Goal: Transaction & Acquisition: Purchase product/service

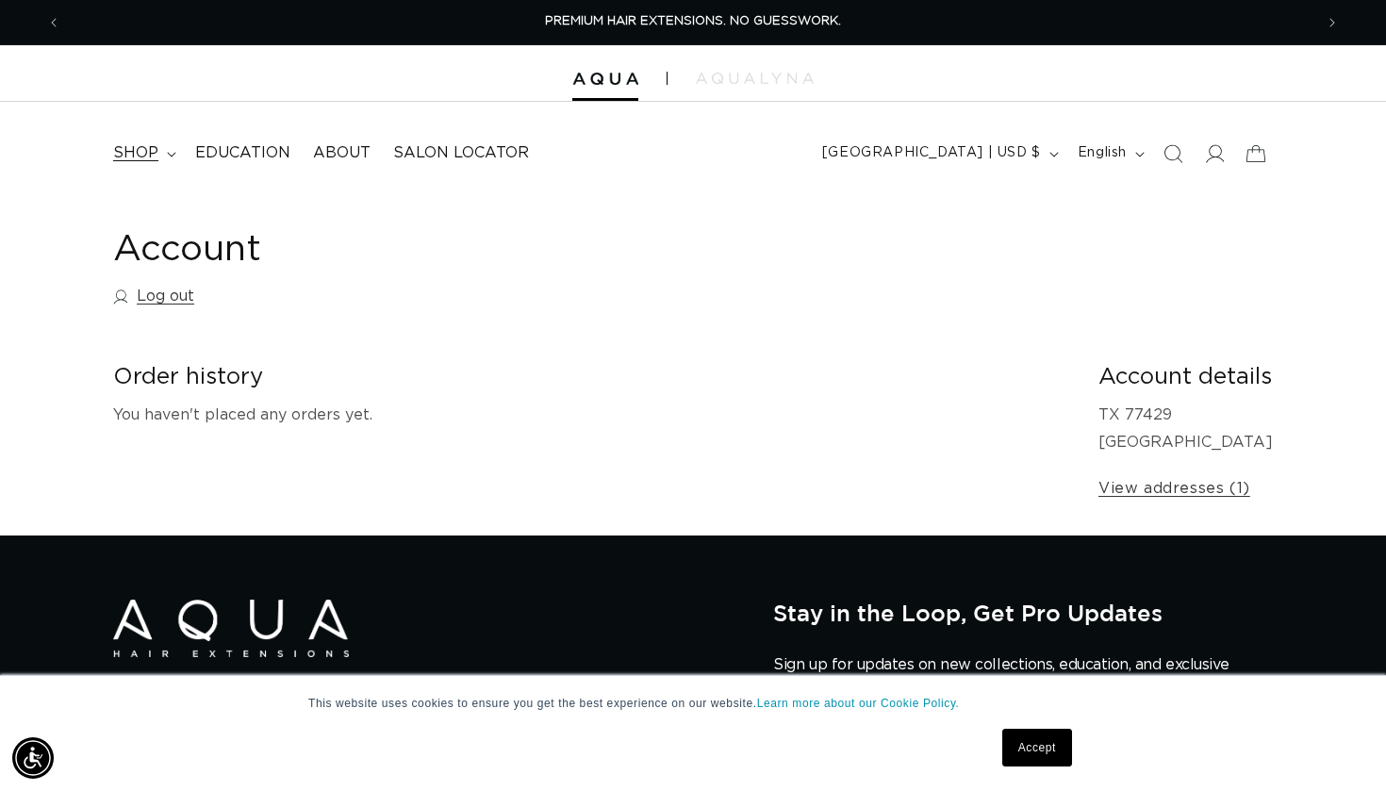
click at [170, 152] on icon at bounding box center [171, 155] width 9 height 6
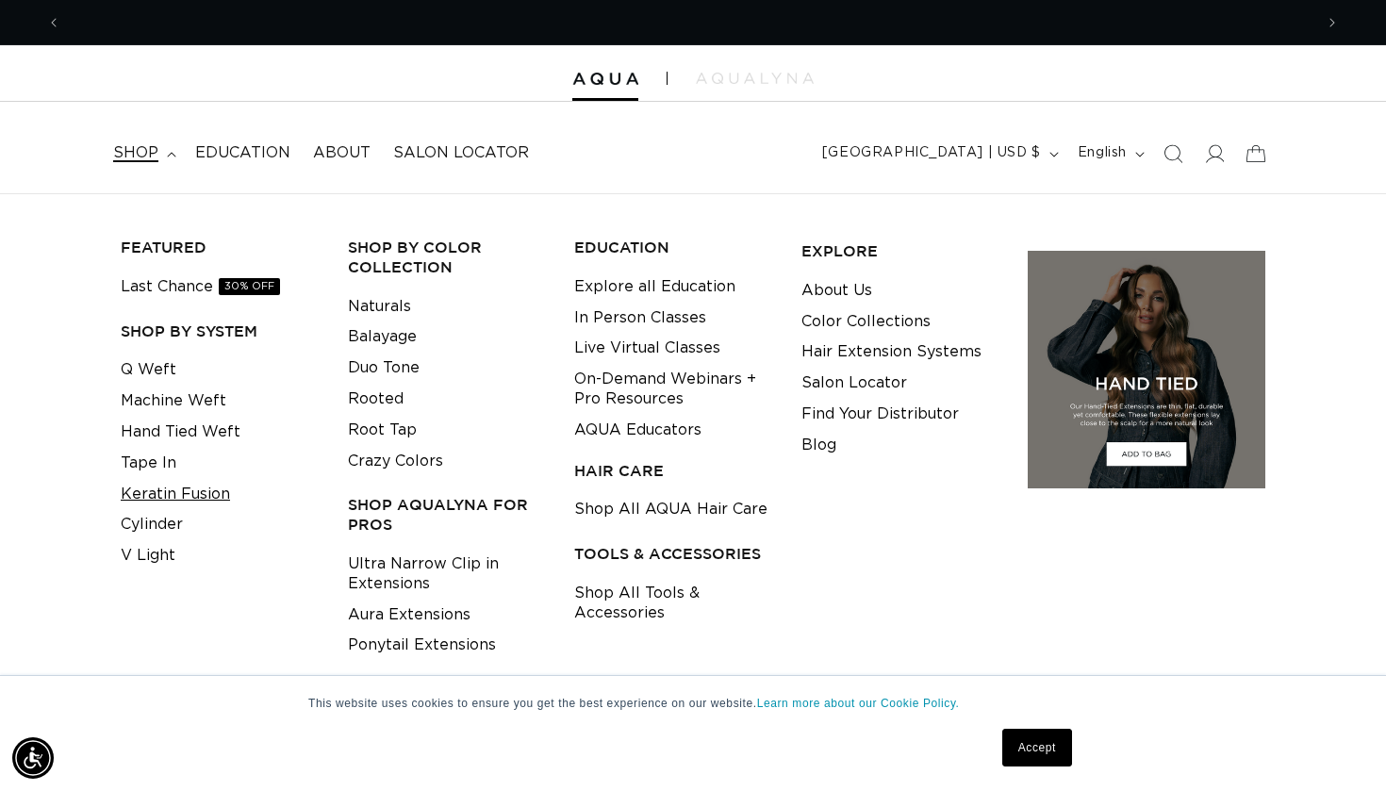
scroll to position [0, 1252]
click at [160, 453] on link "Tape In" at bounding box center [149, 463] width 56 height 31
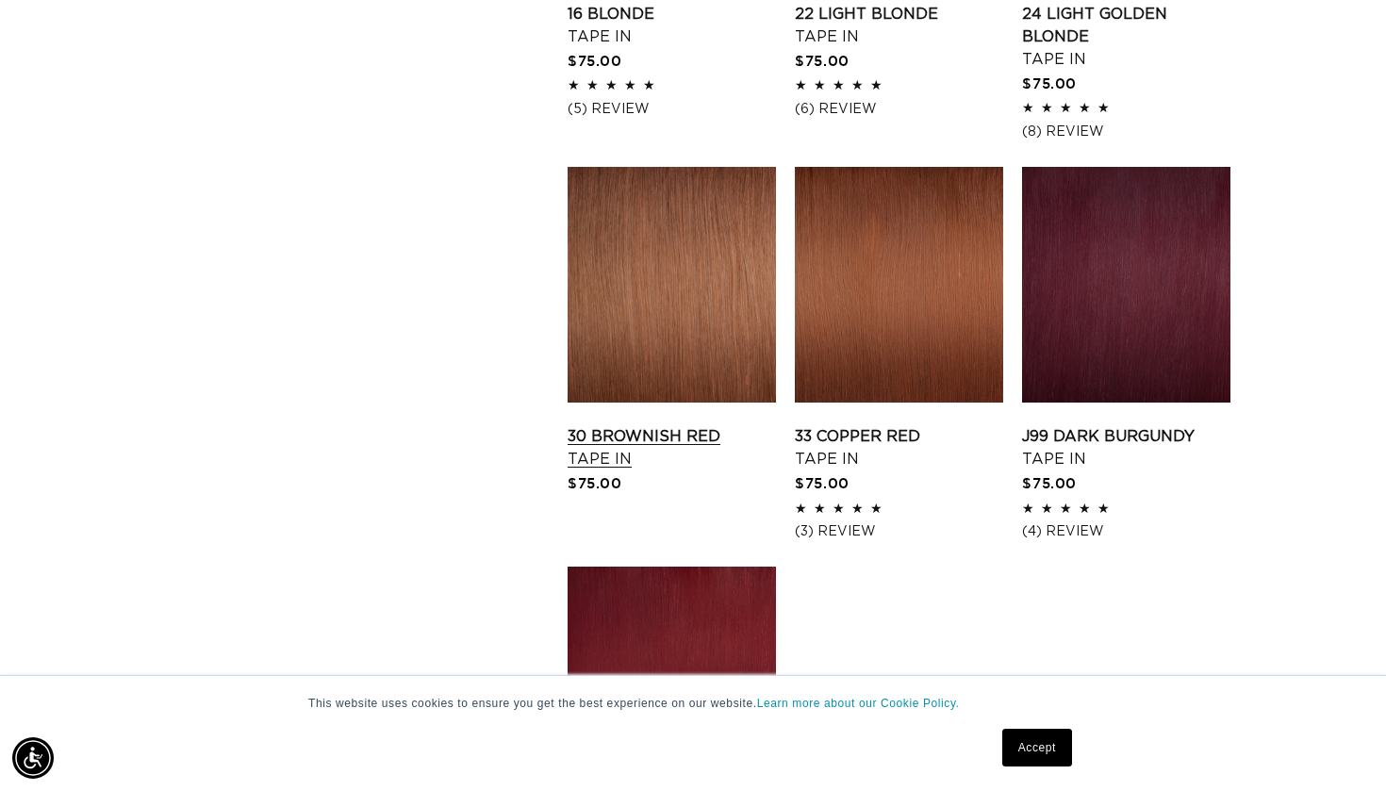
click at [693, 425] on link "30 Brownish Red Tape In" at bounding box center [672, 447] width 208 height 45
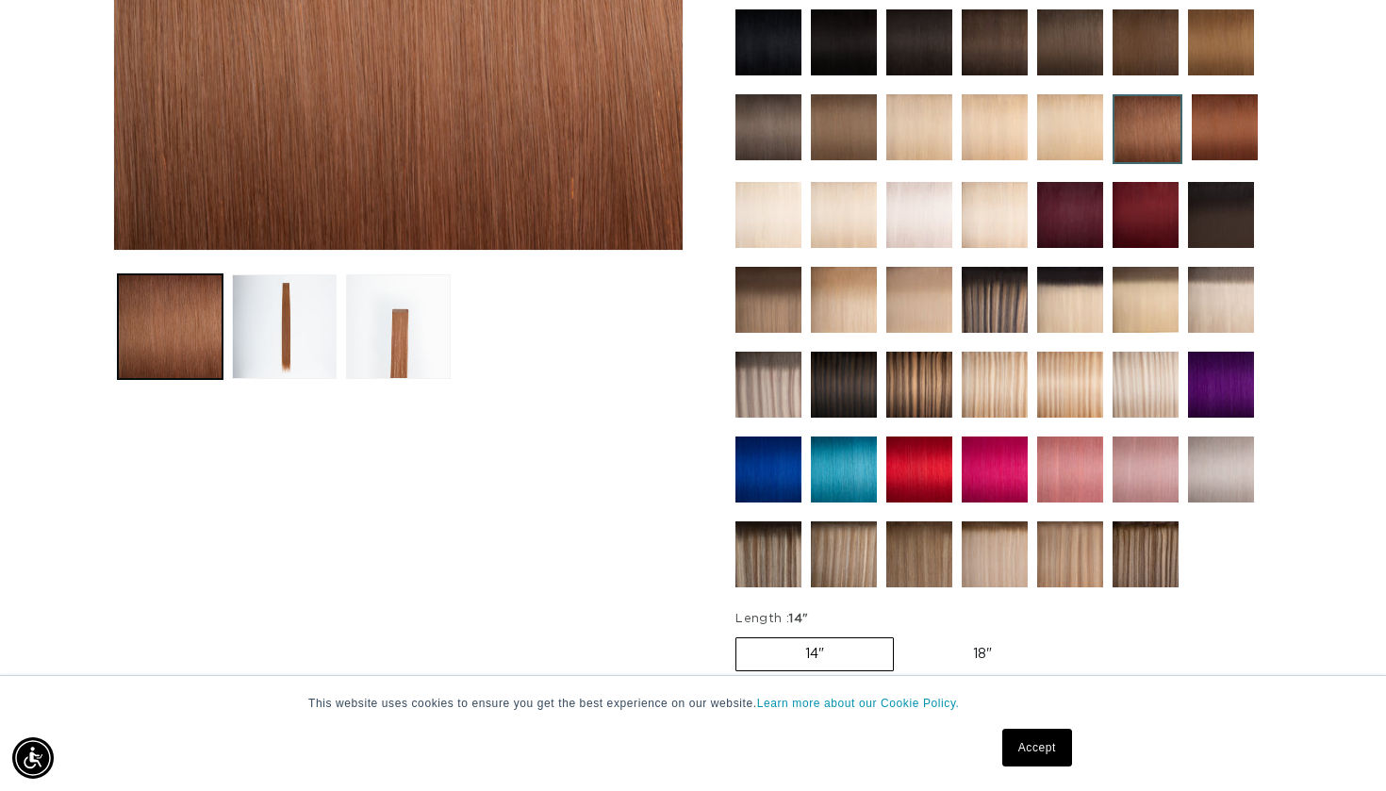
click at [922, 396] on img at bounding box center [919, 385] width 66 height 66
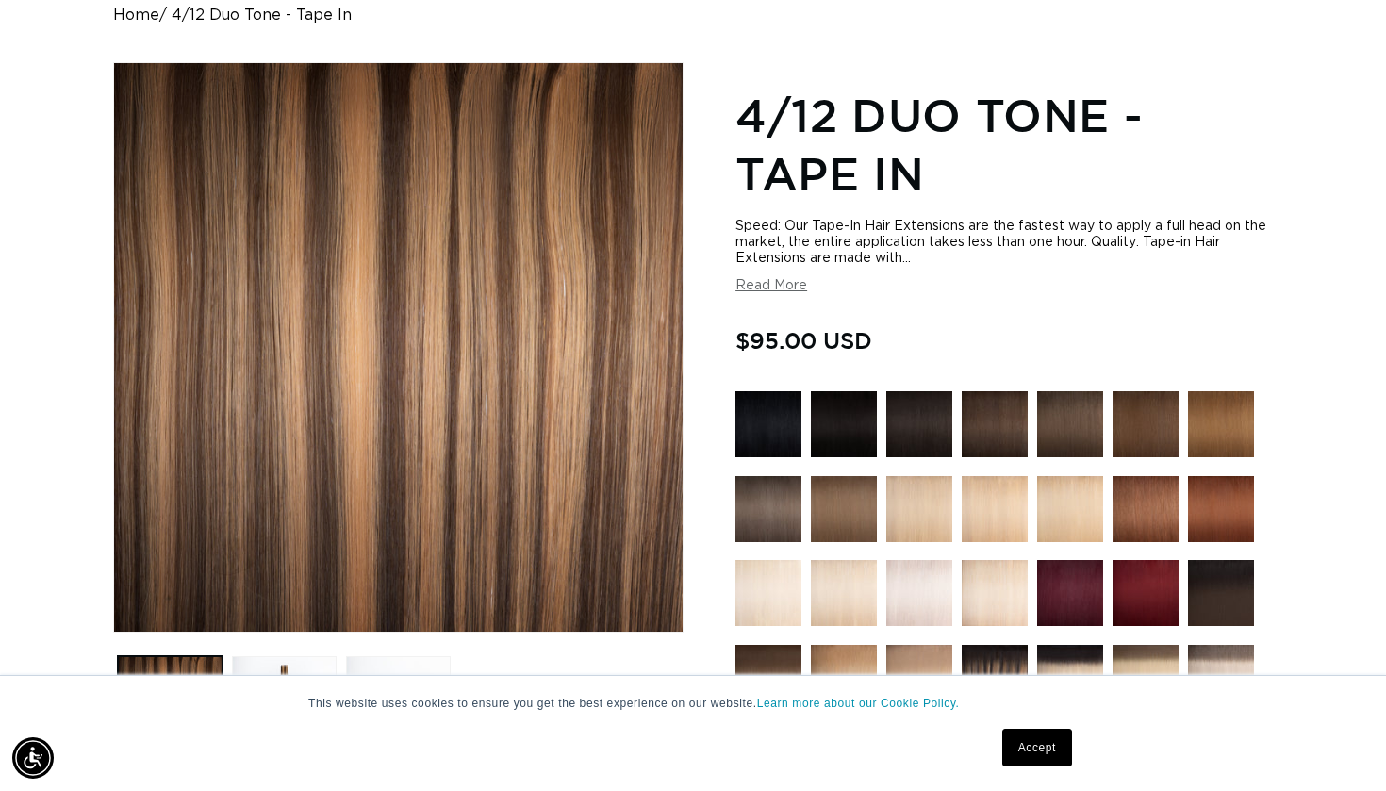
scroll to position [0, 2504]
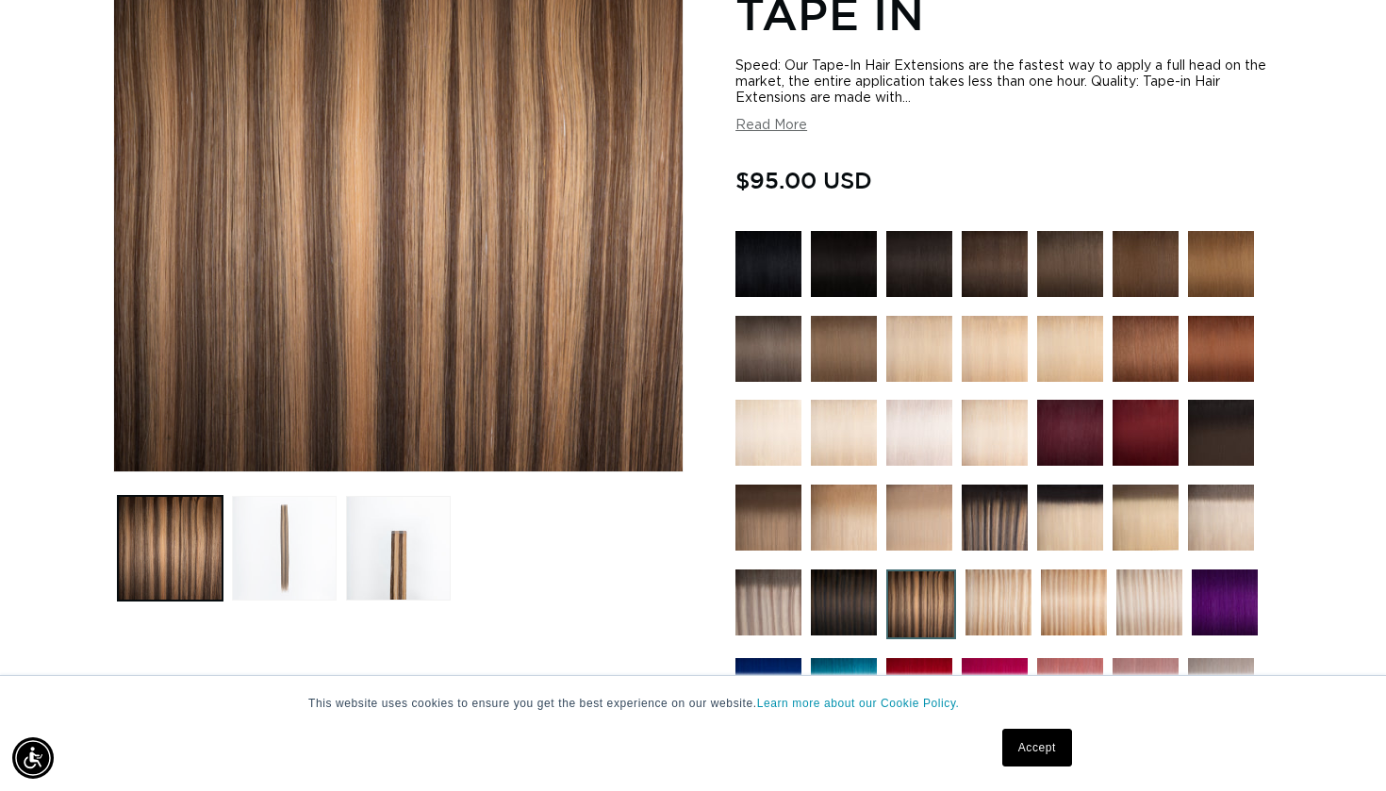
click at [293, 537] on button "Load image 2 in gallery view" at bounding box center [284, 548] width 105 height 105
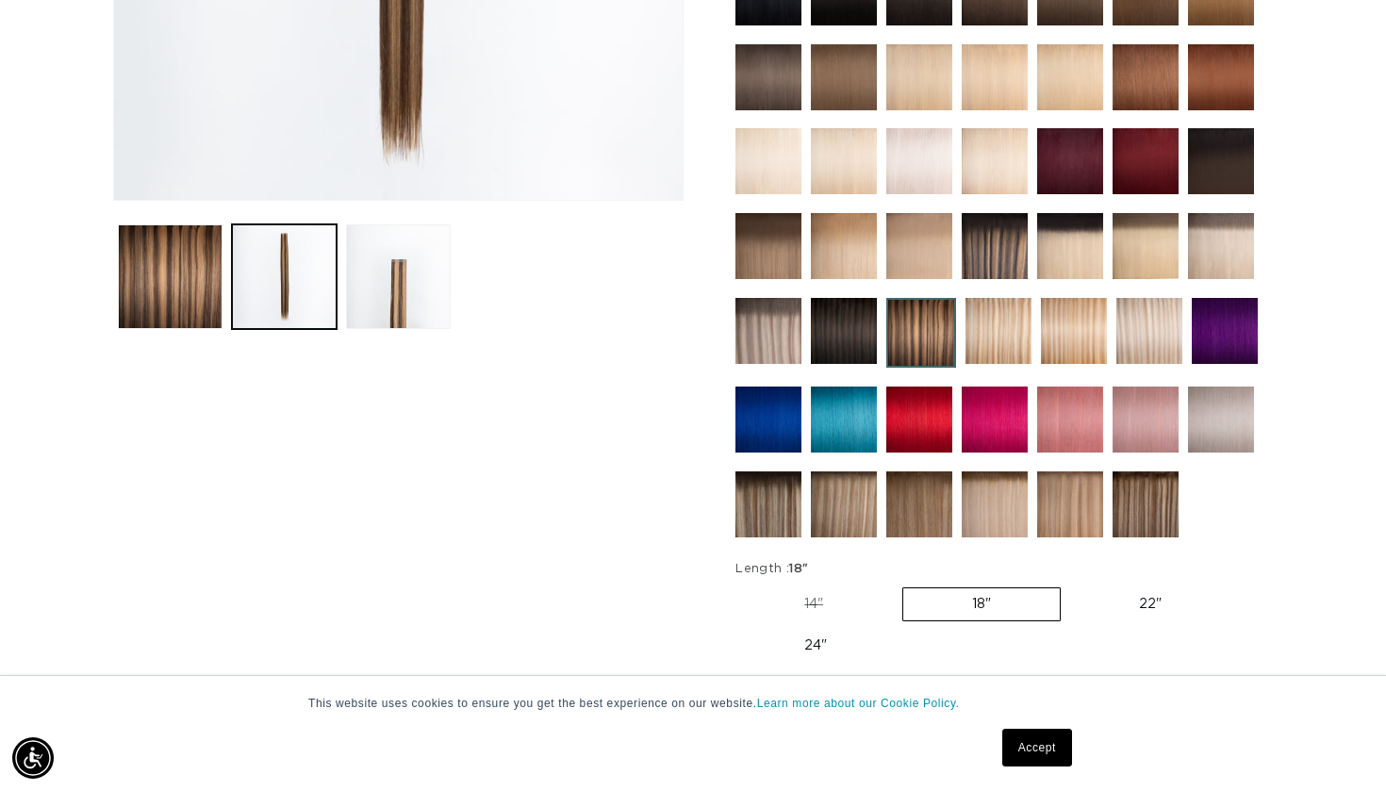
scroll to position [651, 0]
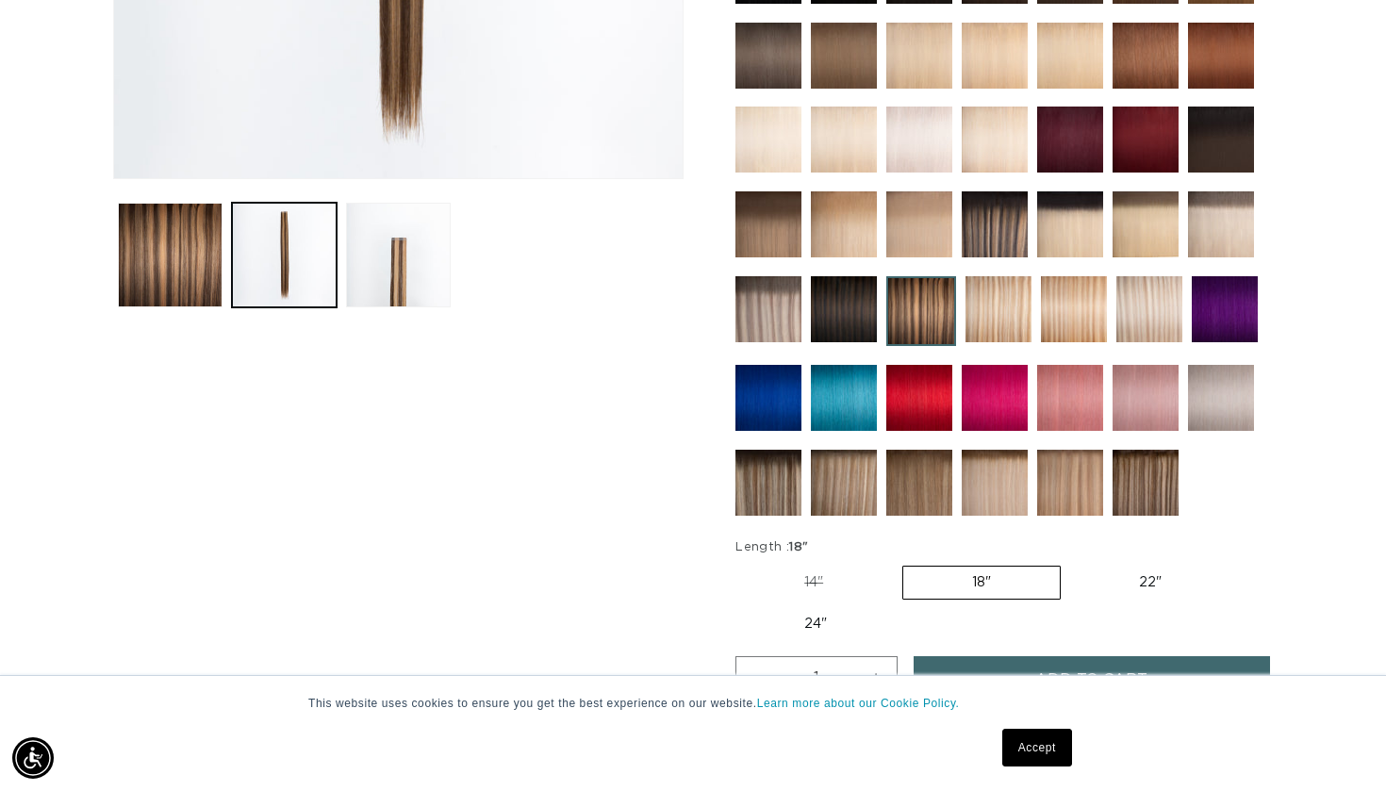
click at [1147, 484] on img at bounding box center [1145, 483] width 66 height 66
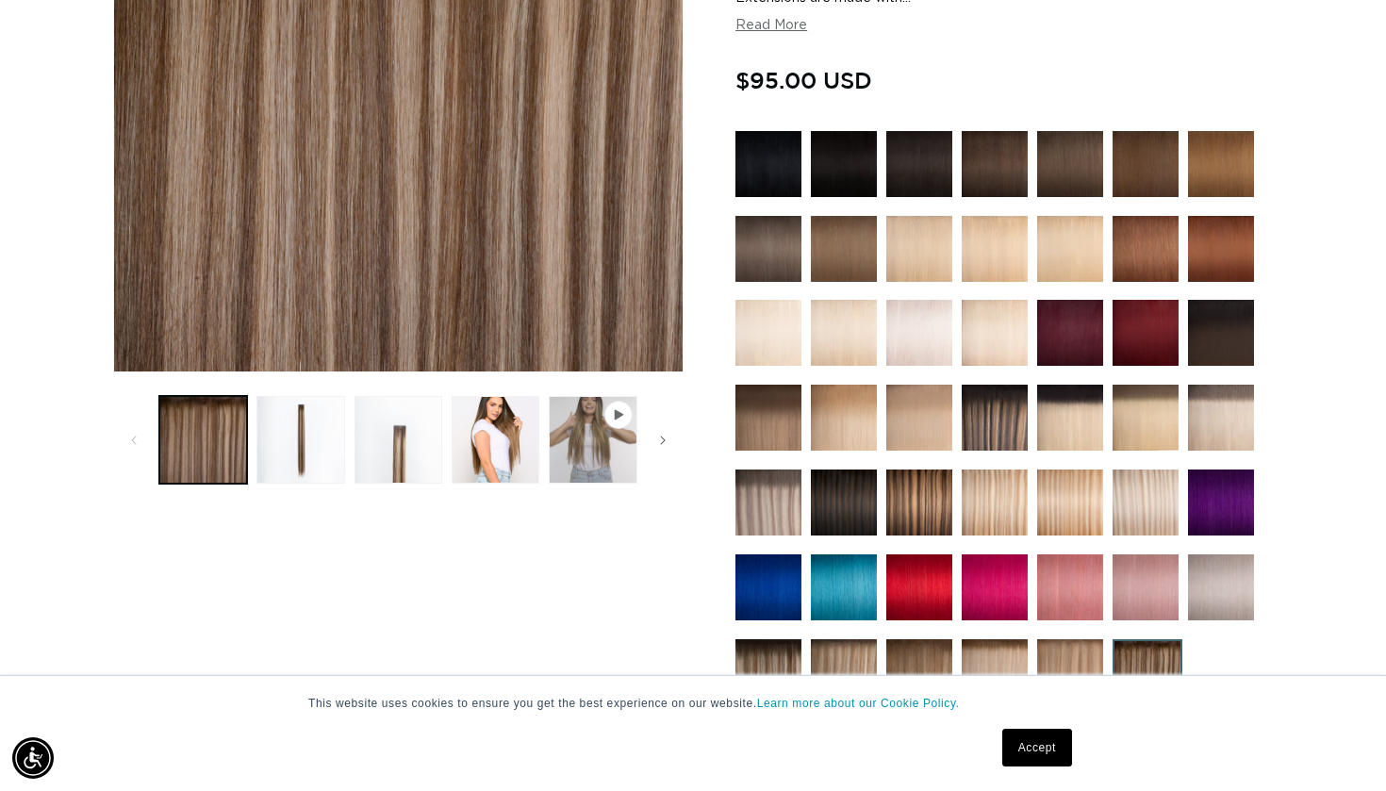
scroll to position [452, 0]
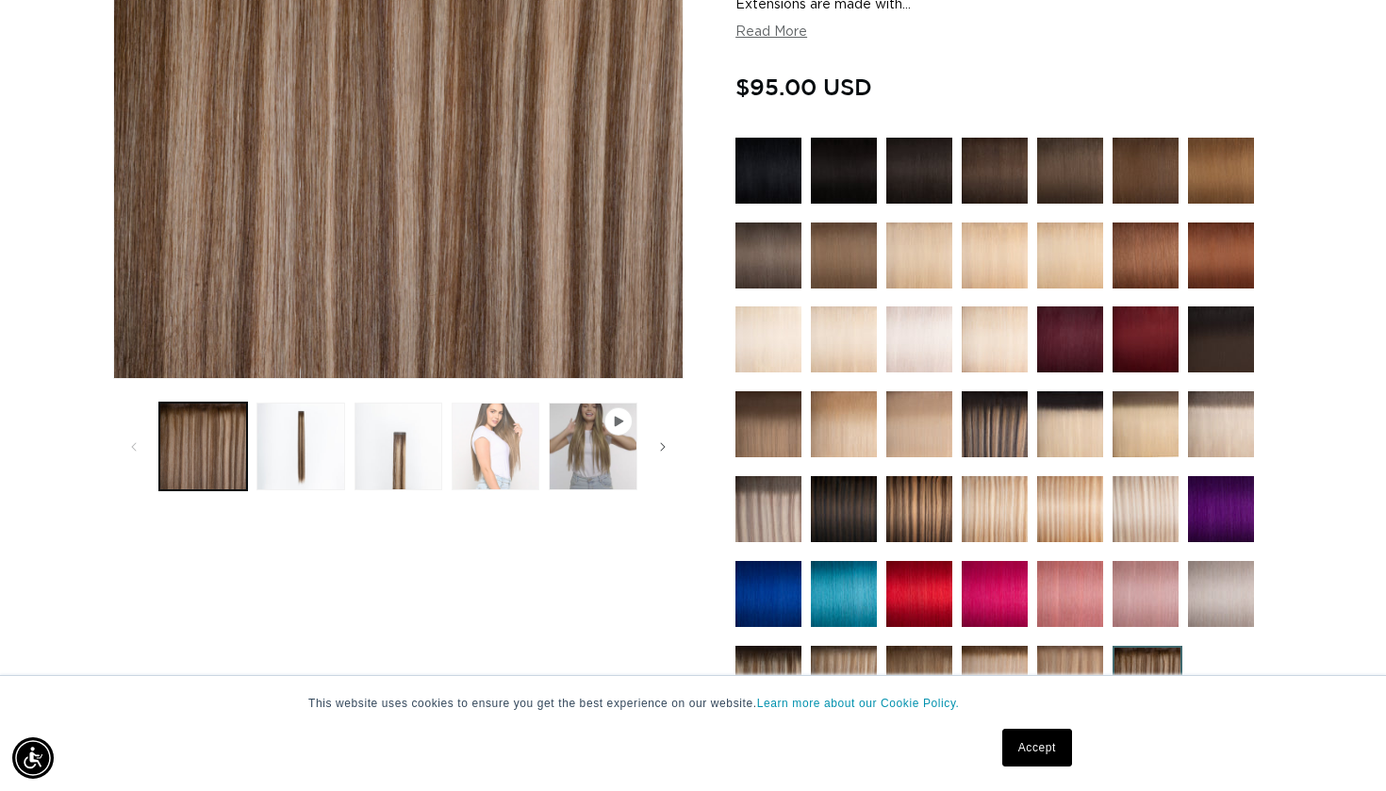
click at [486, 465] on button "Load image 4 in gallery view" at bounding box center [496, 447] width 88 height 88
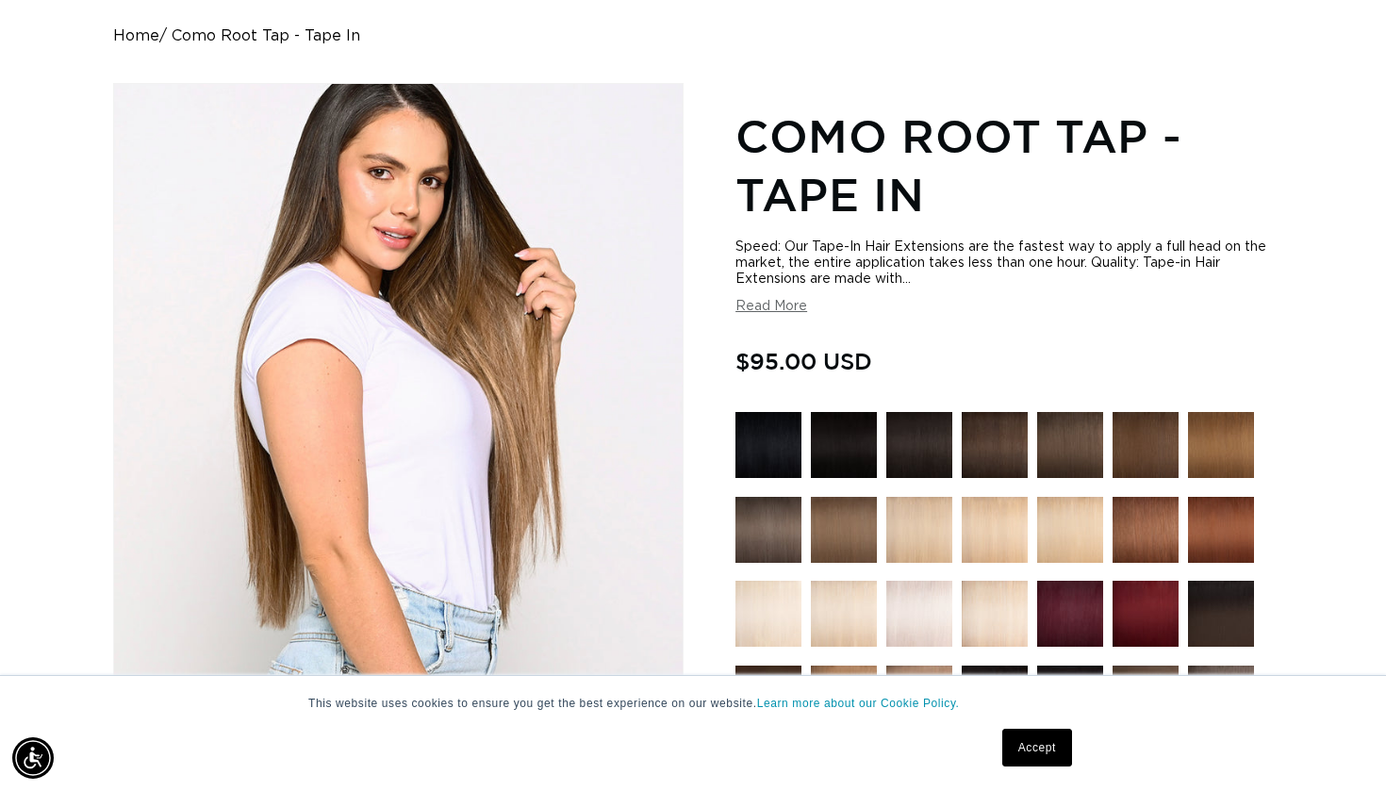
scroll to position [0, 2504]
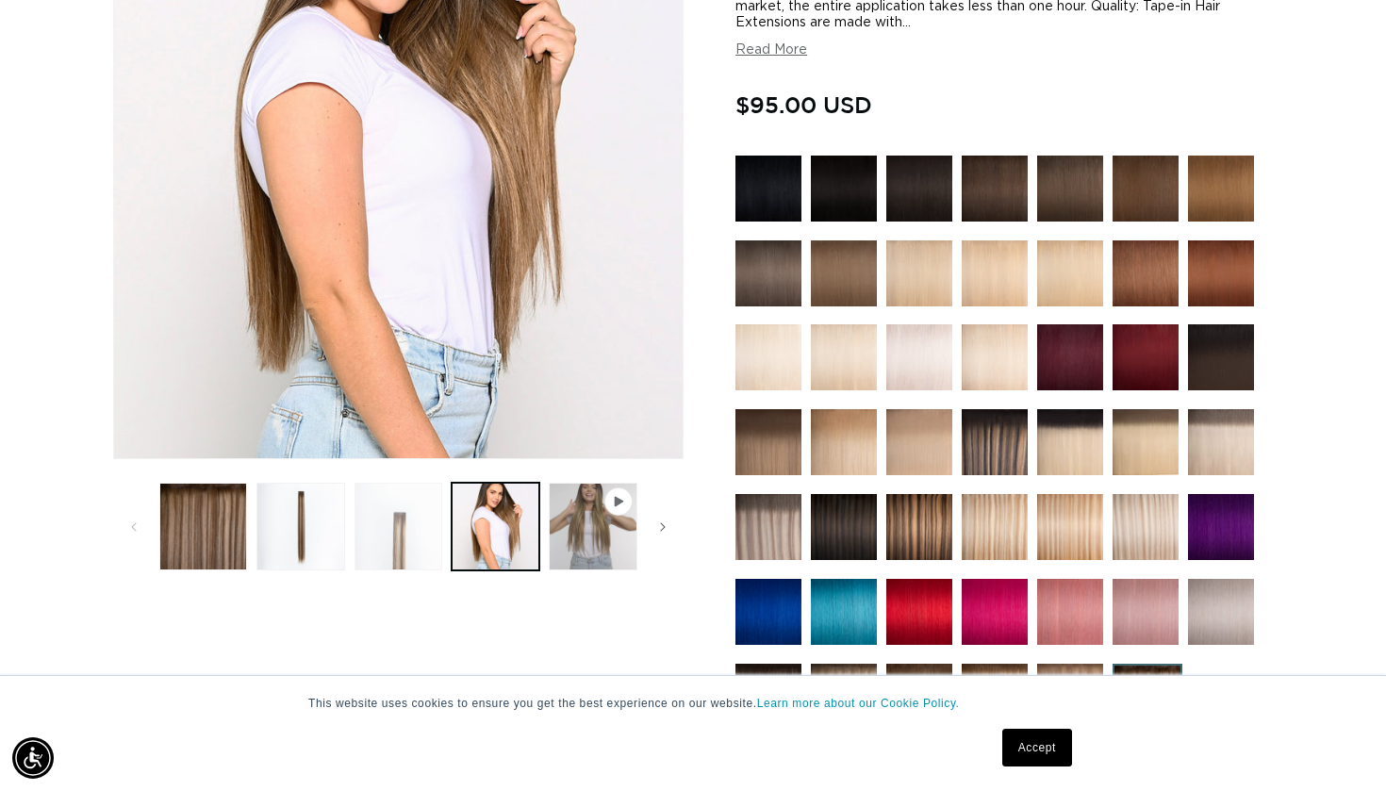
click at [391, 526] on button "Load image 3 in gallery view" at bounding box center [398, 527] width 88 height 88
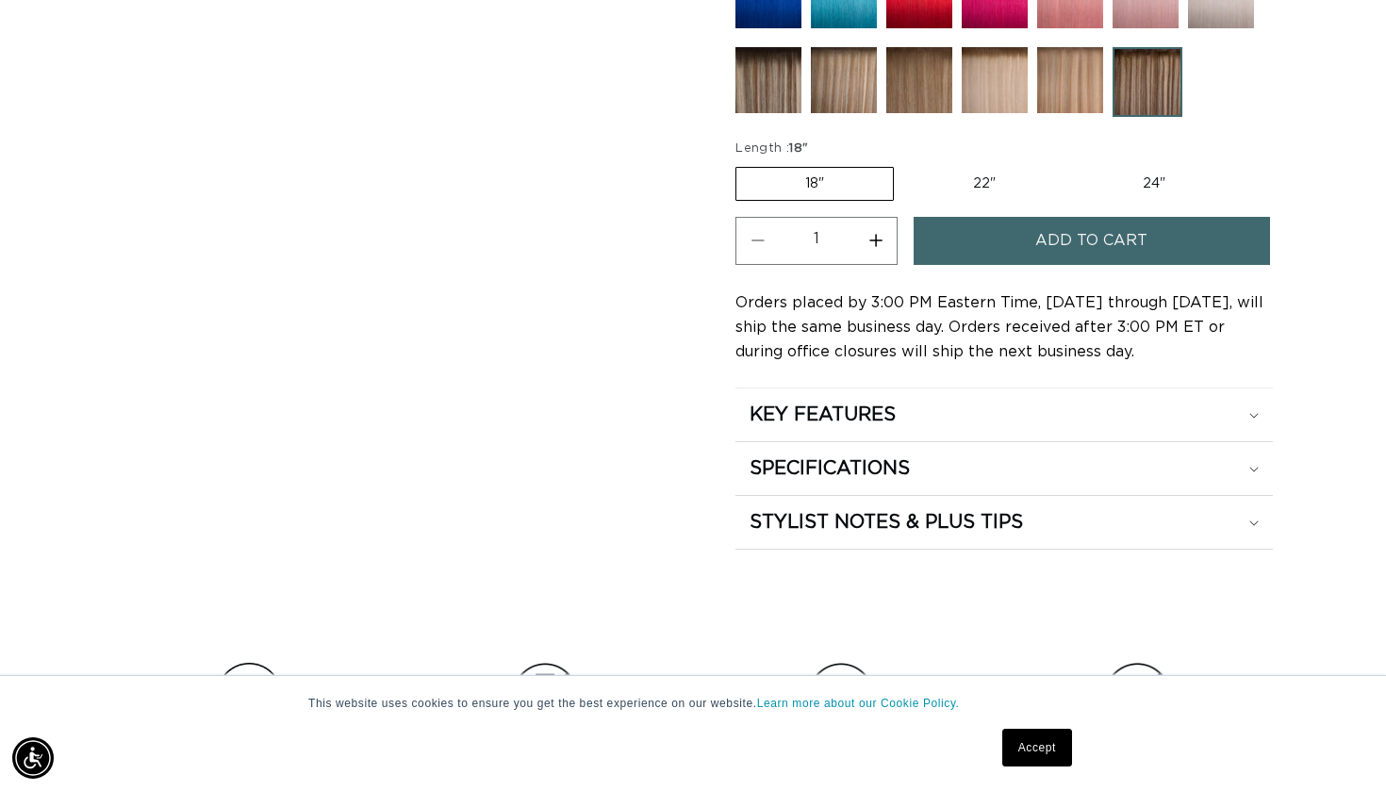
scroll to position [1052, 0]
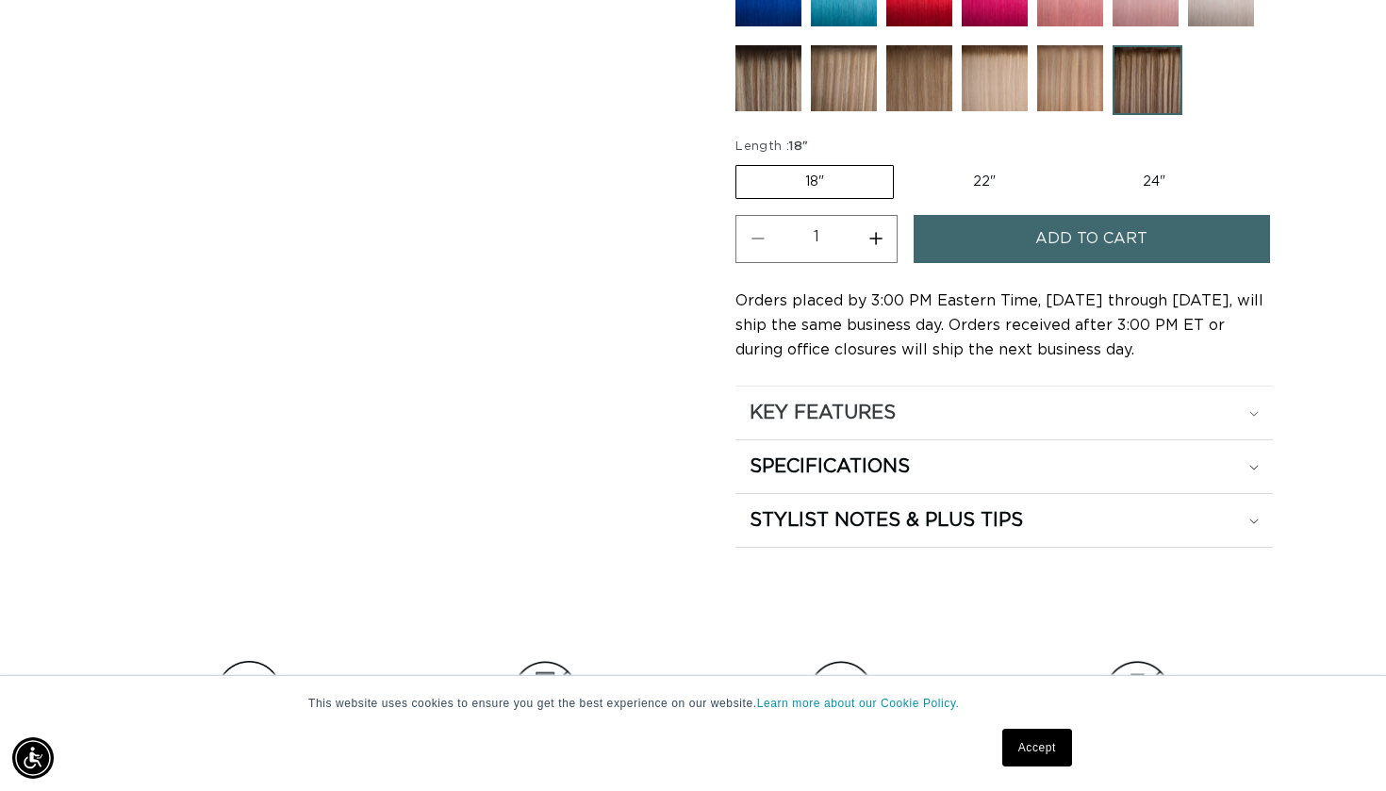
click at [1246, 403] on div "KEY FEATURES" at bounding box center [1003, 413] width 509 height 25
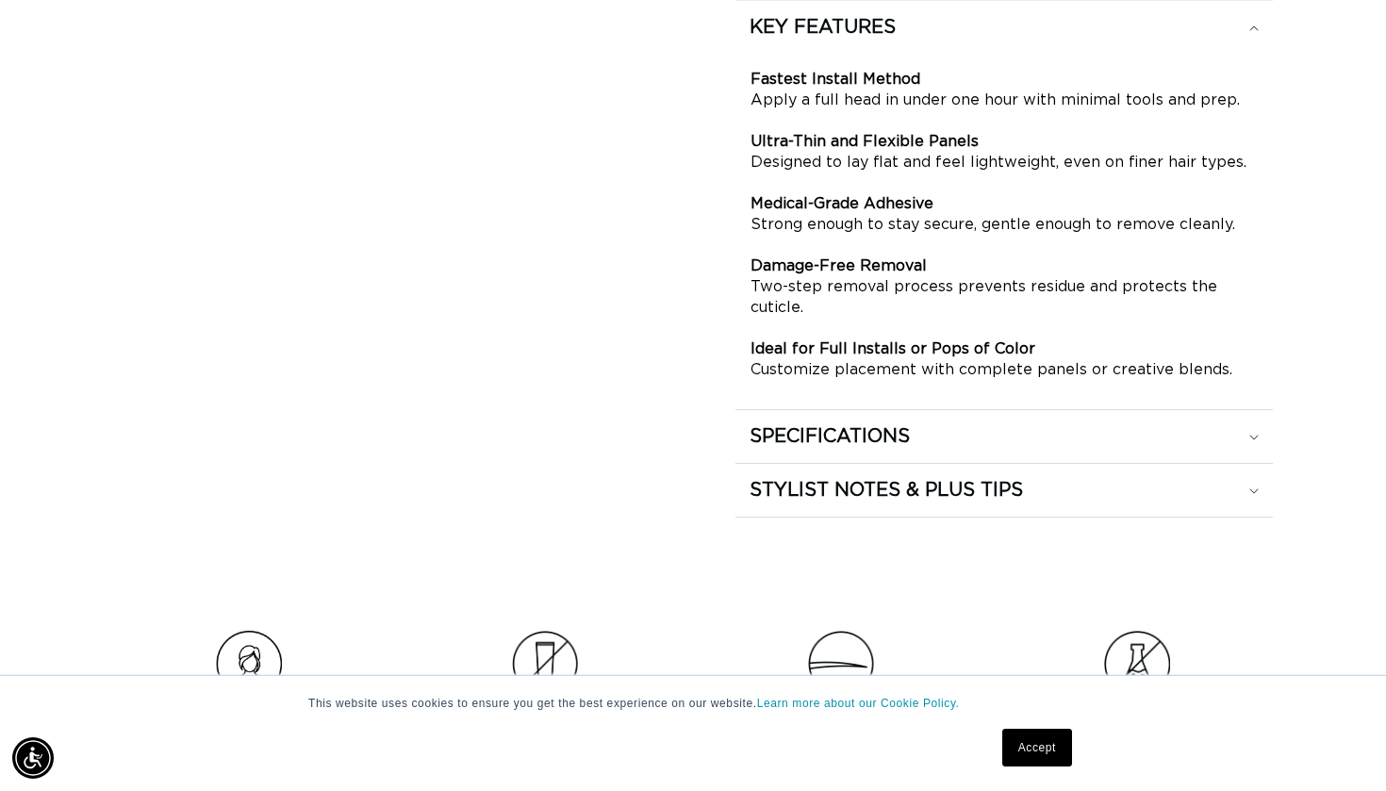
scroll to position [1448, 0]
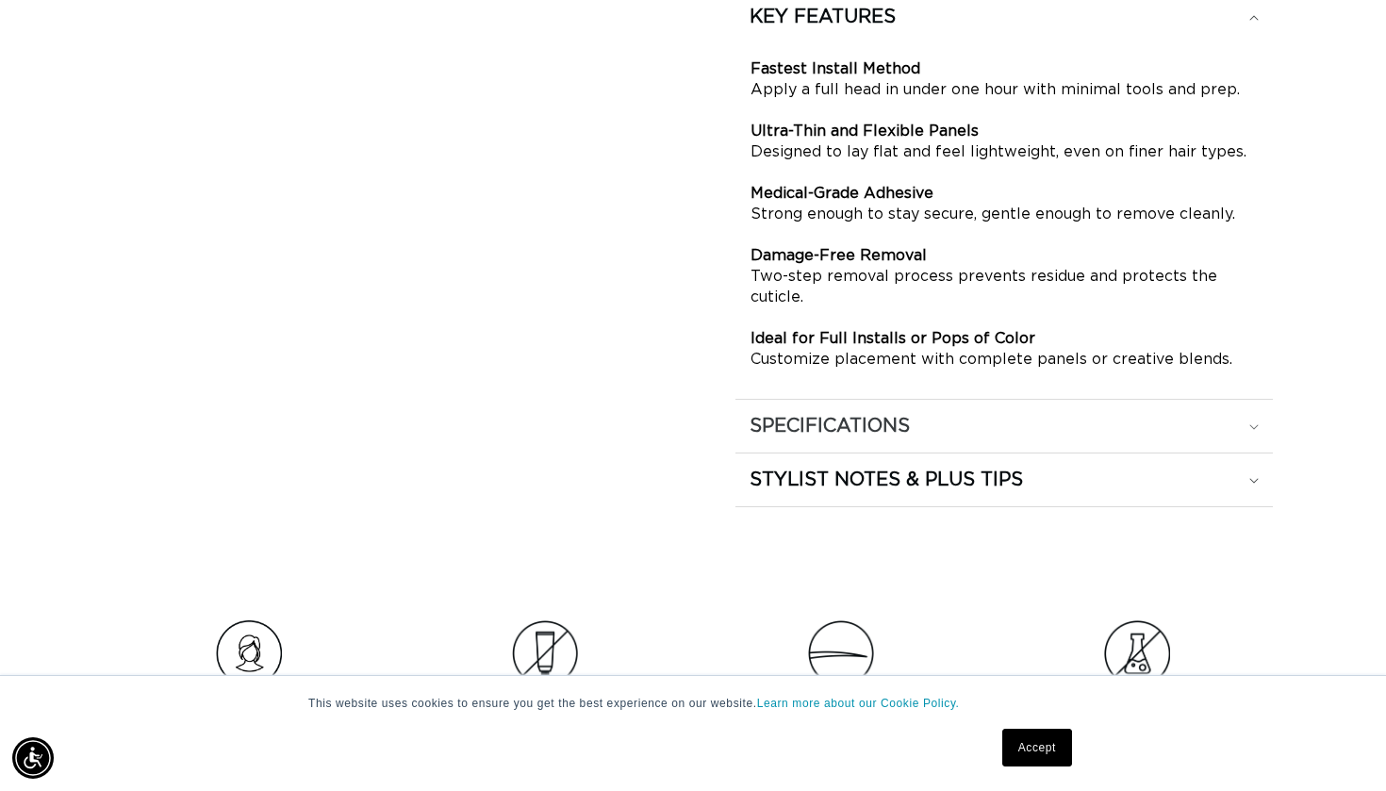
click at [1221, 400] on summary "SPECIFICATIONS" at bounding box center [1003, 426] width 537 height 53
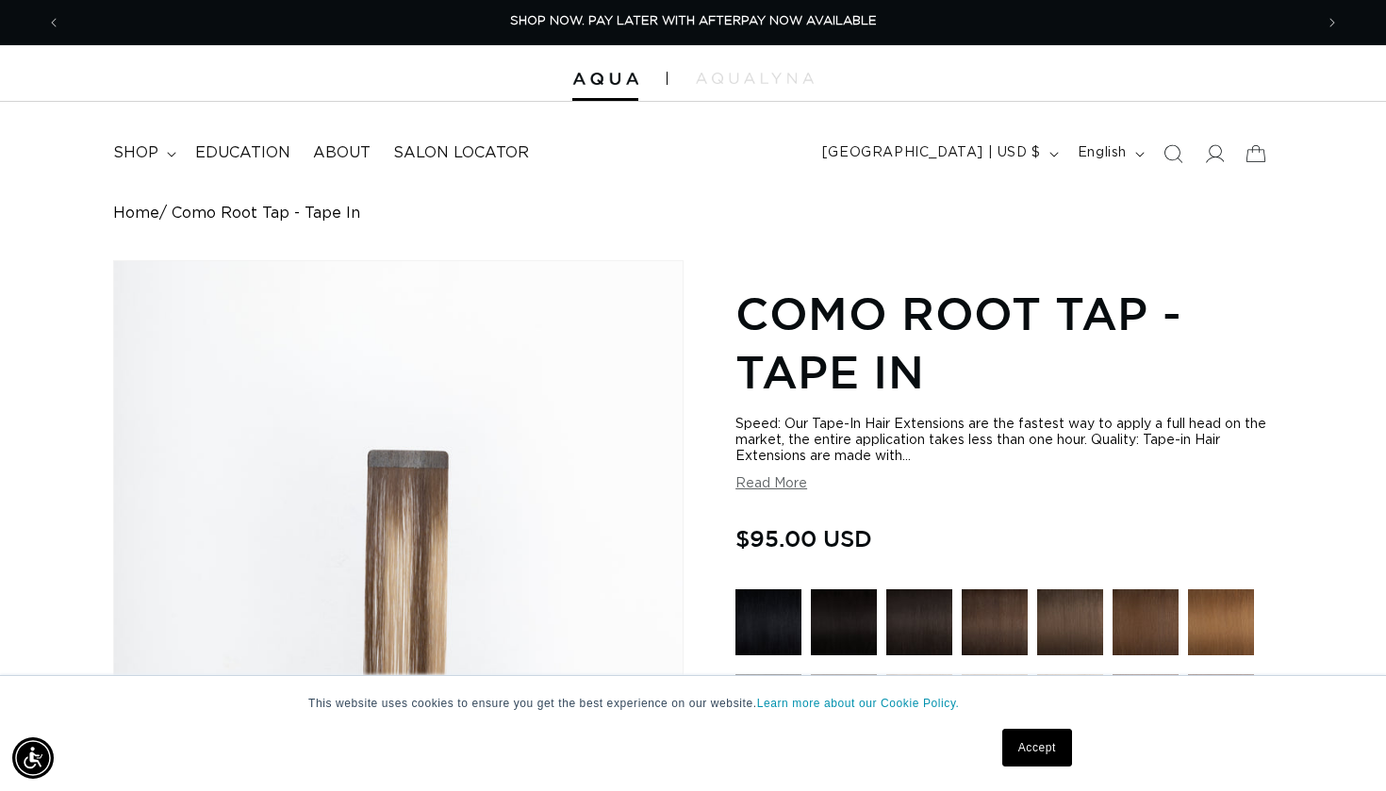
scroll to position [0, 0]
click at [1173, 158] on icon "Search" at bounding box center [1172, 153] width 20 height 20
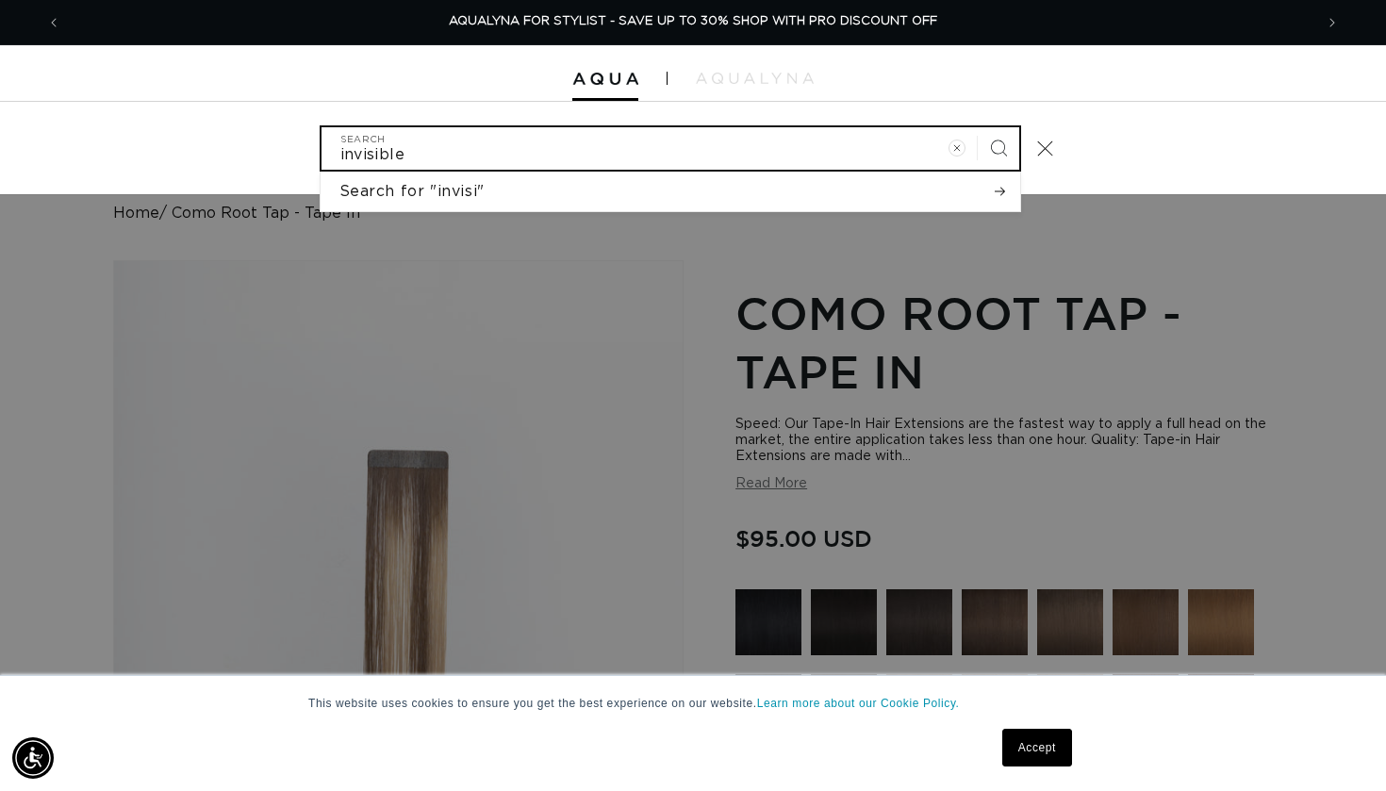
type input "invisible"
click at [997, 146] on button "Search" at bounding box center [998, 147] width 41 height 41
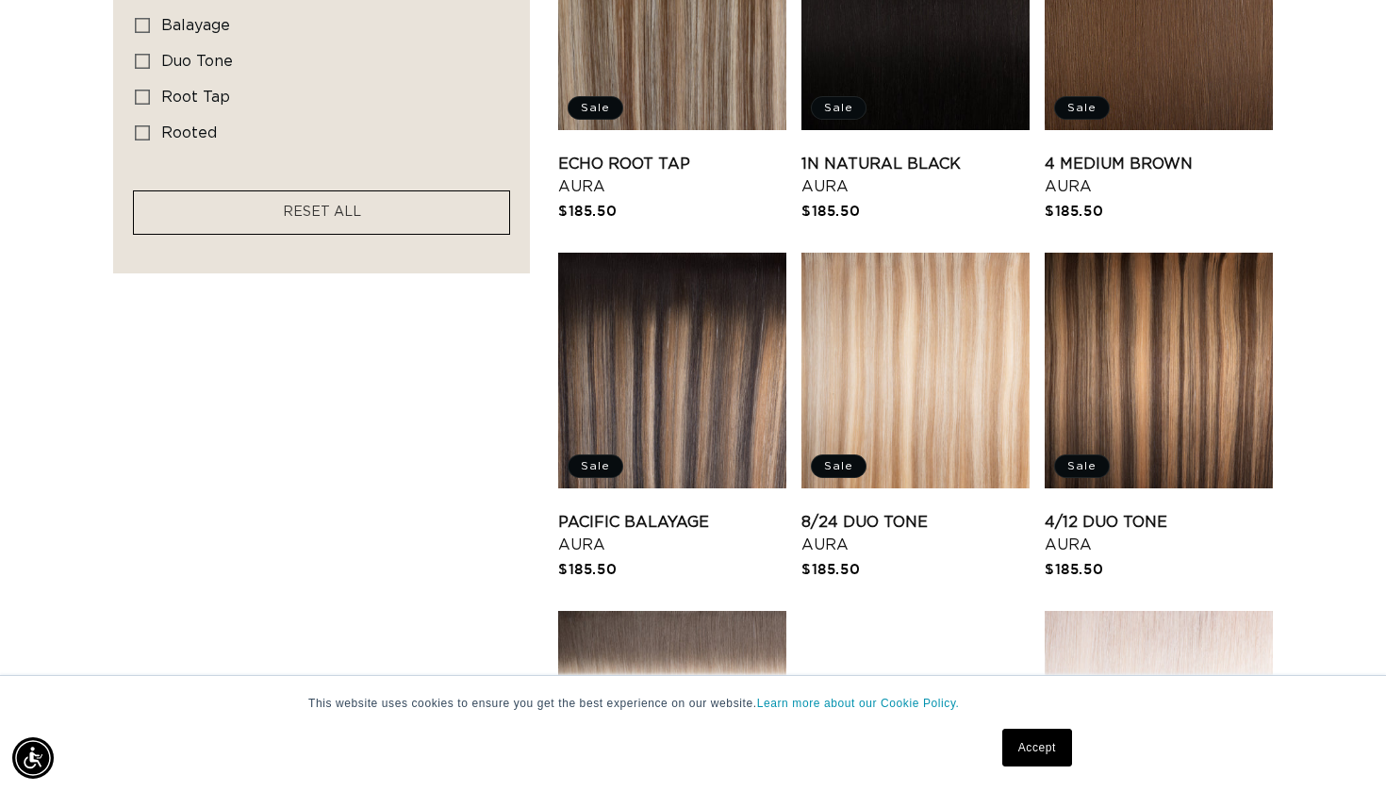
scroll to position [1645, 0]
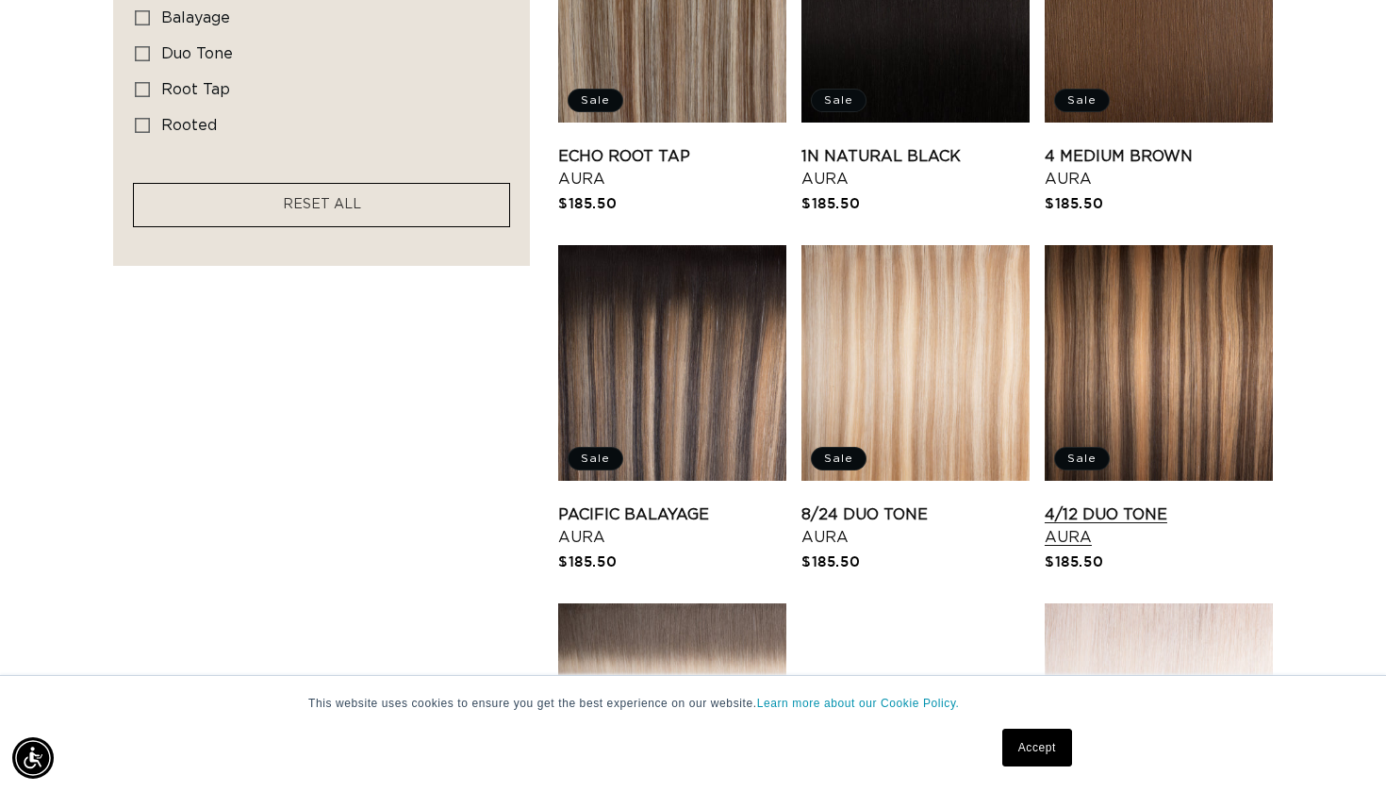
click at [1133, 503] on link "4/12 Duo Tone Aura" at bounding box center [1159, 525] width 228 height 45
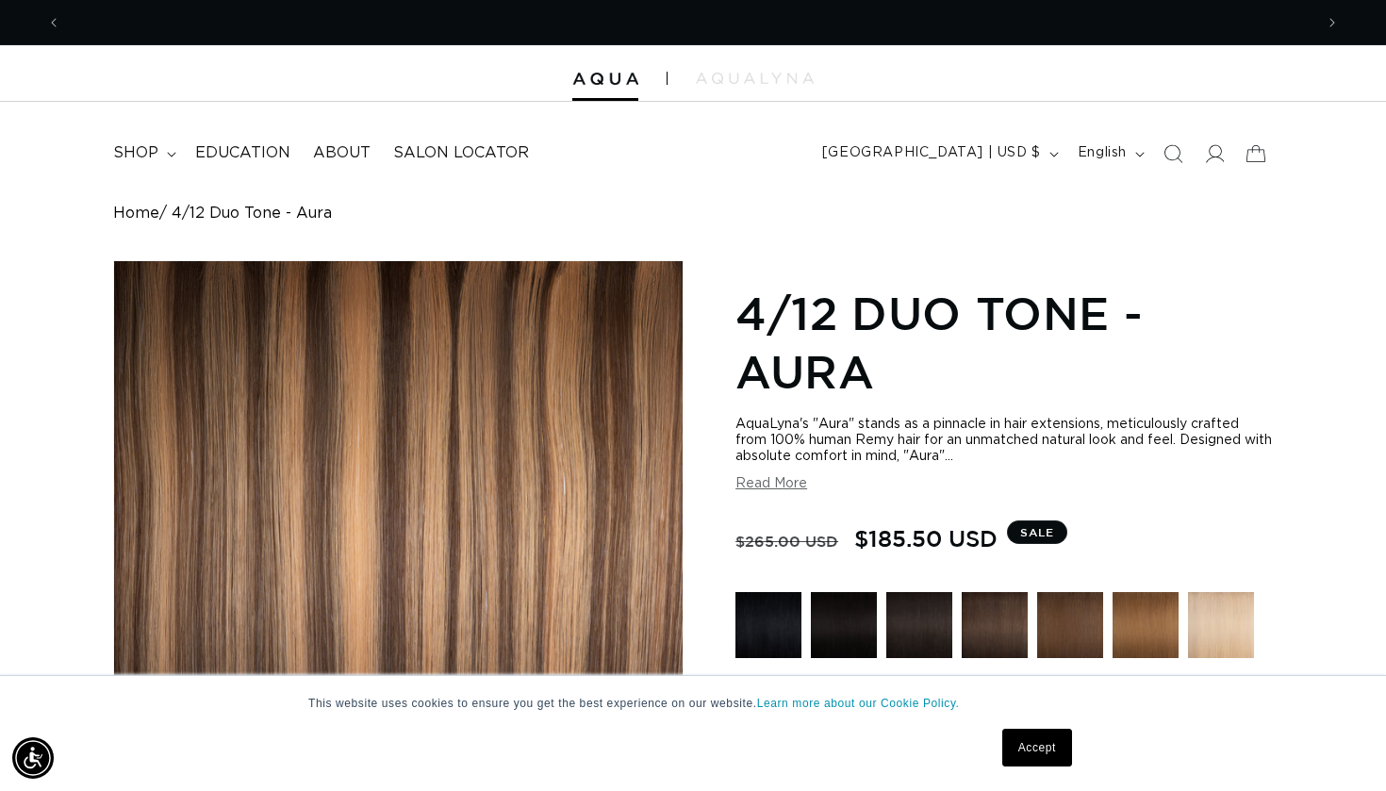
scroll to position [0, 1252]
click at [782, 479] on div "AquaLyna's "Aura" stands as a pinnacle in hair extensions, meticulously crafted…" at bounding box center [1003, 454] width 537 height 75
click at [782, 486] on button "Read More" at bounding box center [771, 484] width 72 height 16
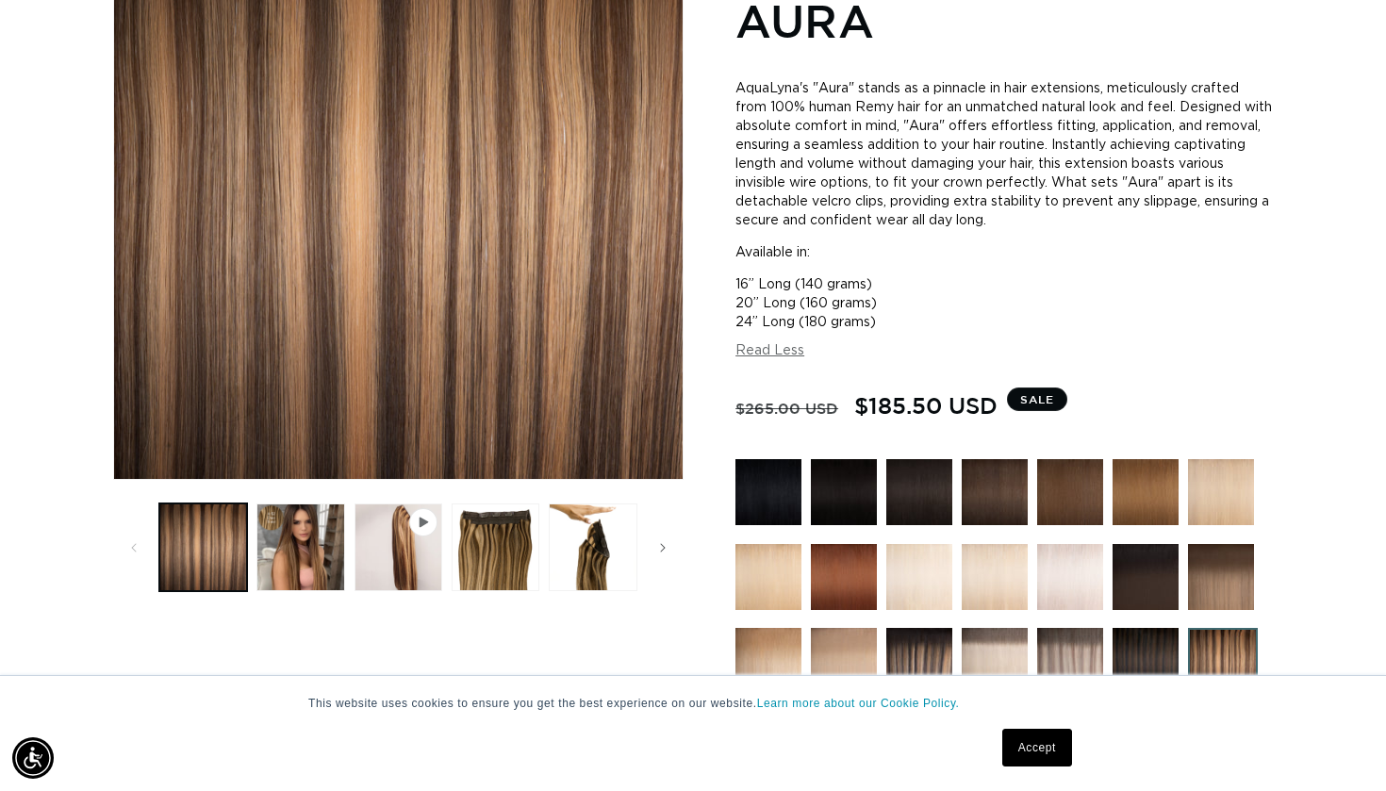
scroll to position [0, 0]
